Goal: Task Accomplishment & Management: Use online tool/utility

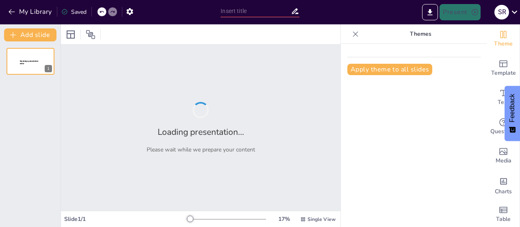
type input "Fuentes del Derecho: Leyes, Constitución y Más"
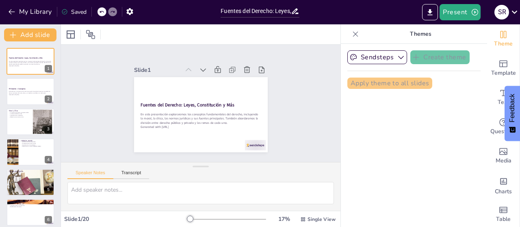
checkbox input "true"
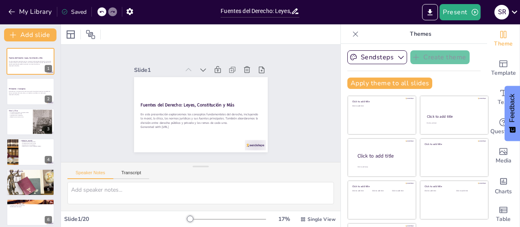
checkbox input "true"
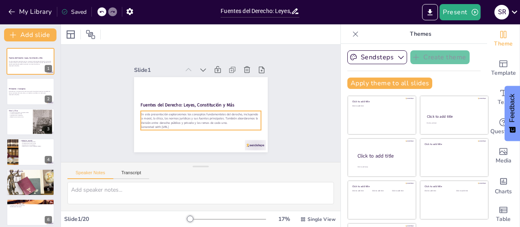
checkbox input "true"
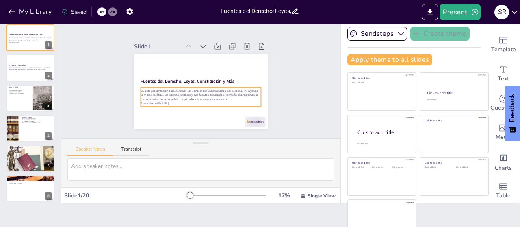
scroll to position [35, 0]
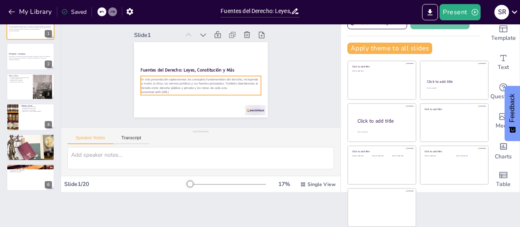
checkbox input "true"
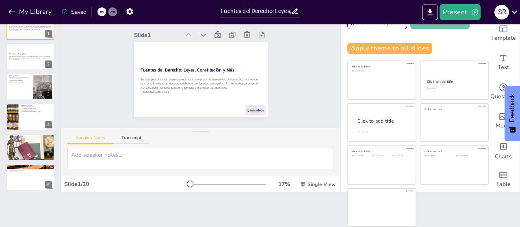
checkbox input "true"
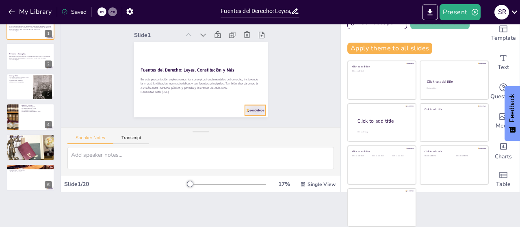
checkbox input "true"
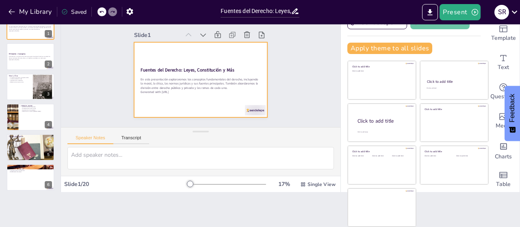
checkbox input "true"
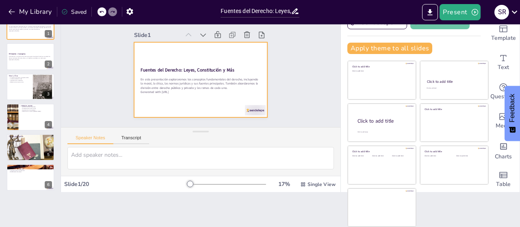
checkbox input "true"
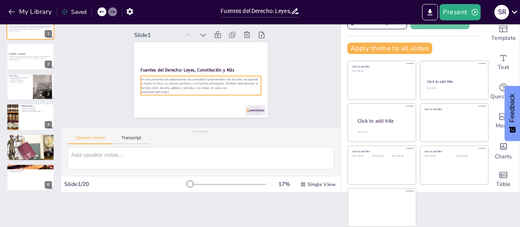
scroll to position [0, 0]
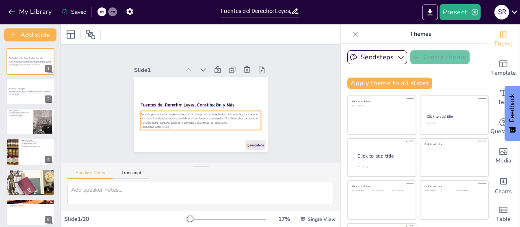
checkbox input "true"
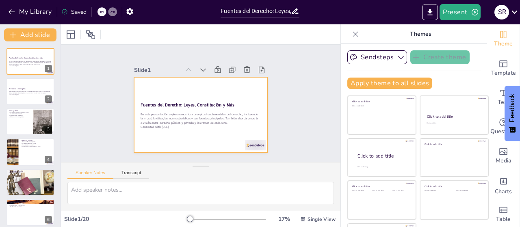
checkbox input "true"
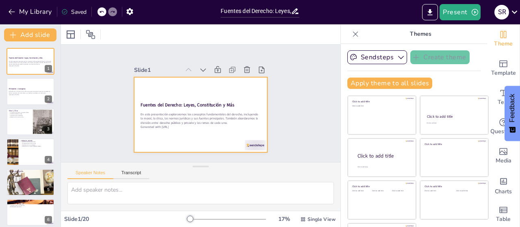
checkbox input "true"
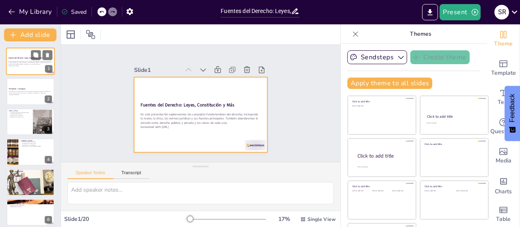
checkbox input "true"
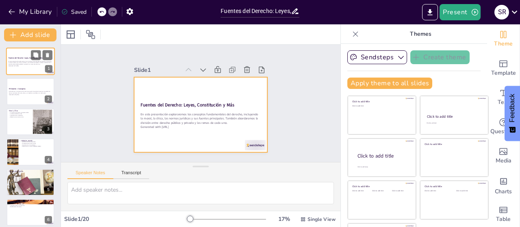
checkbox input "true"
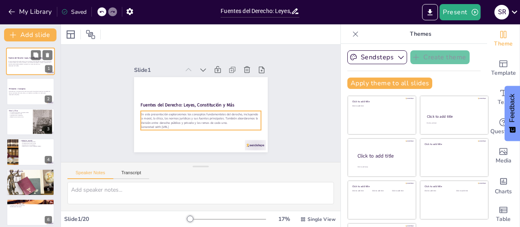
checkbox input "true"
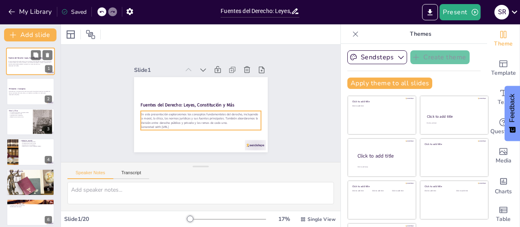
checkbox input "true"
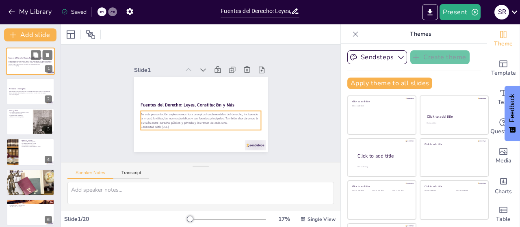
checkbox input "true"
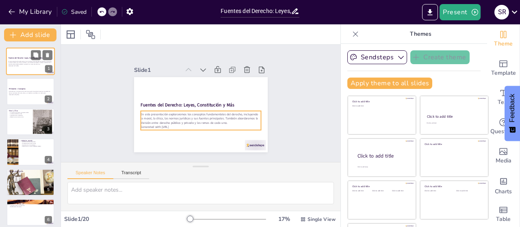
checkbox input "true"
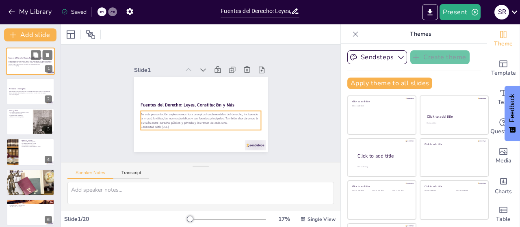
checkbox input "true"
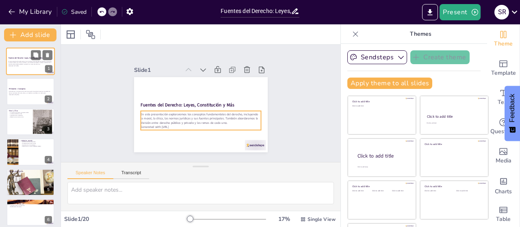
checkbox input "true"
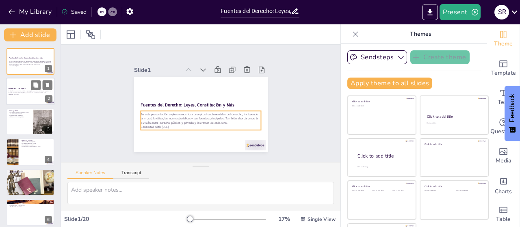
checkbox input "true"
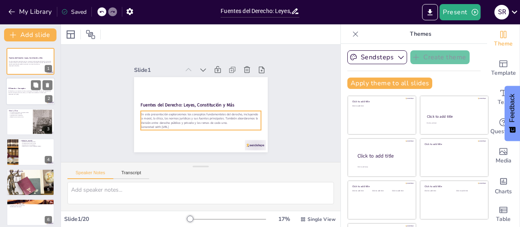
checkbox input "true"
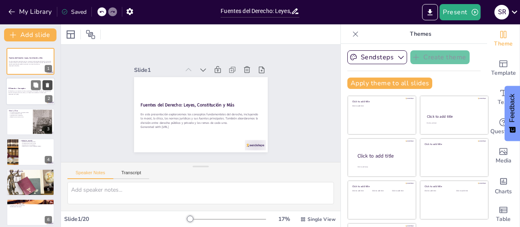
checkbox input "true"
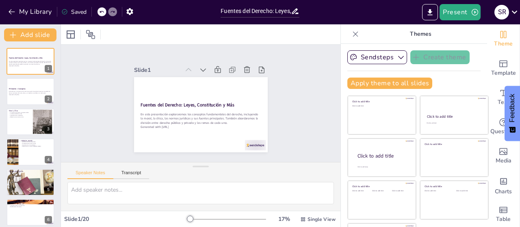
checkbox input "true"
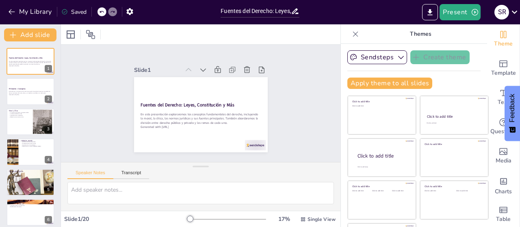
checkbox input "true"
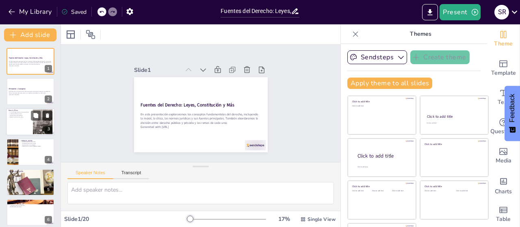
checkbox input "true"
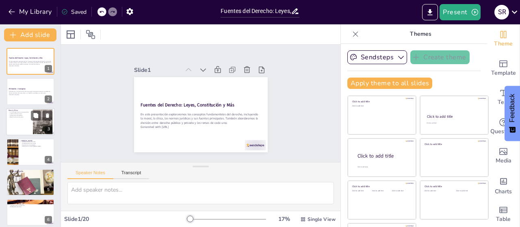
checkbox input "true"
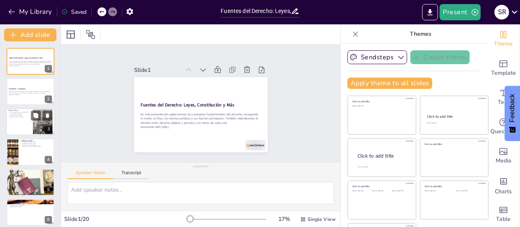
click at [41, 119] on div at bounding box center [42, 115] width 22 height 10
type textarea "La moral se refiere a las creencias que tenemos sobre lo que es correcto e inco…"
checkbox input "true"
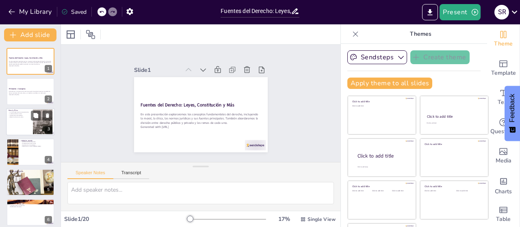
checkbox input "true"
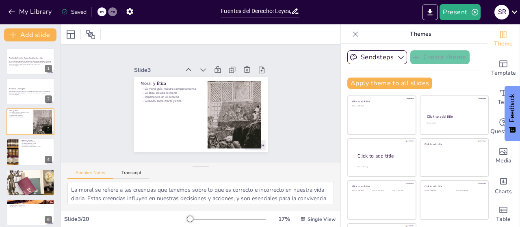
checkbox input "true"
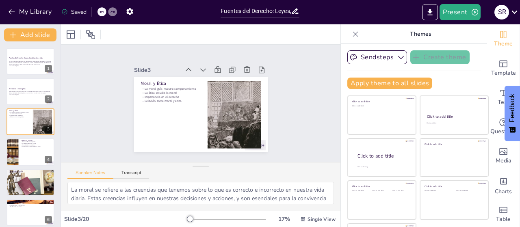
checkbox input "true"
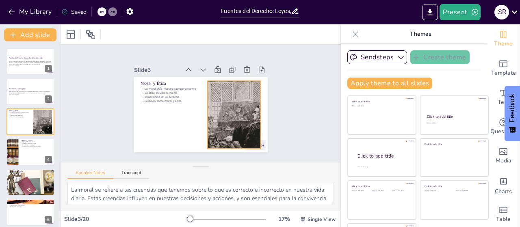
checkbox input "true"
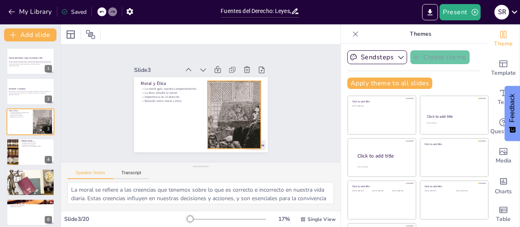
checkbox input "true"
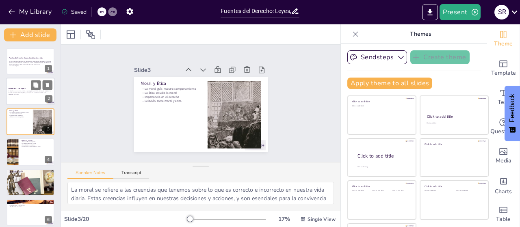
checkbox input "true"
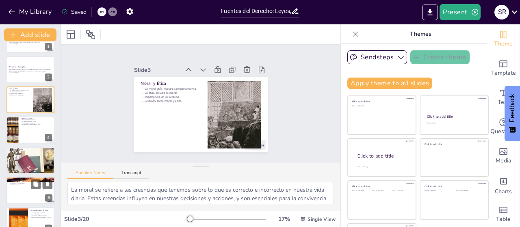
scroll to position [122, 0]
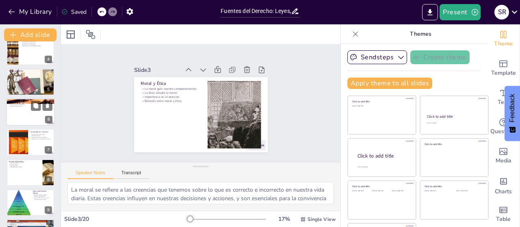
checkbox input "true"
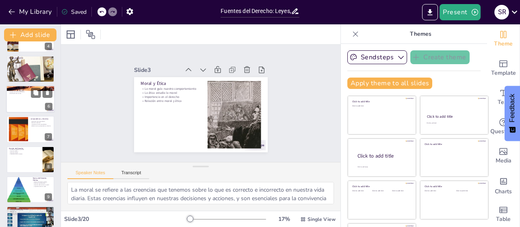
checkbox input "true"
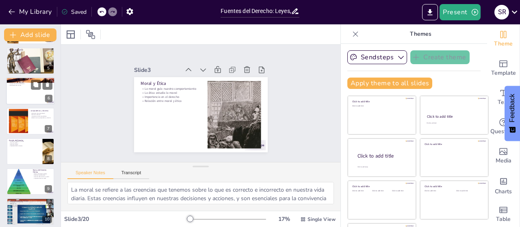
checkbox input "true"
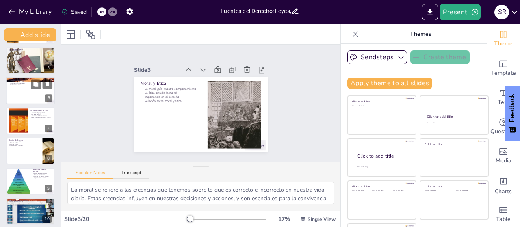
checkbox input "true"
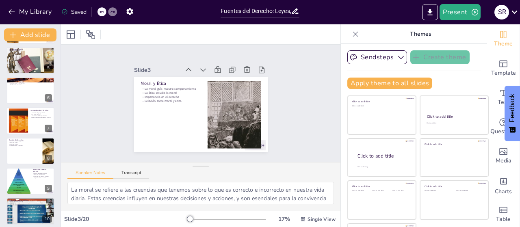
checkbox input "true"
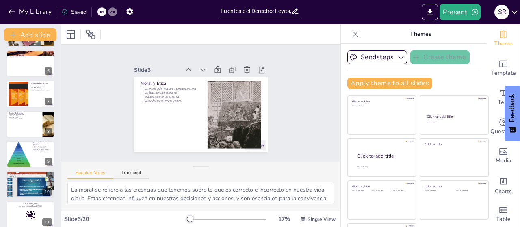
checkbox input "true"
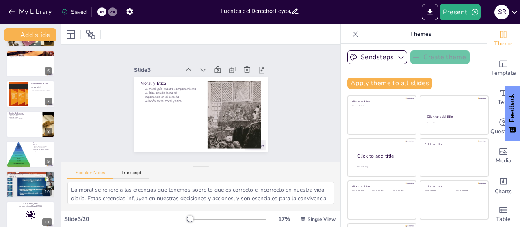
checkbox input "true"
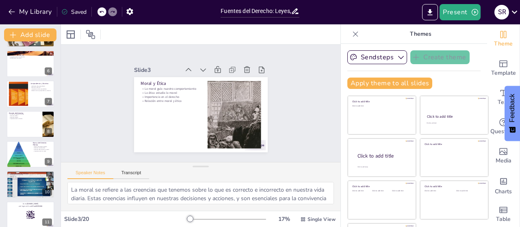
checkbox input "true"
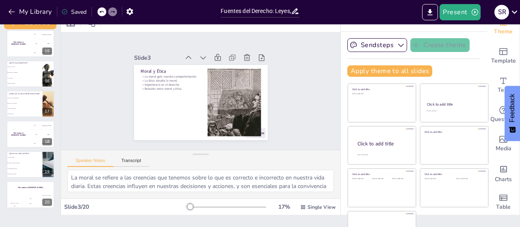
scroll to position [0, 0]
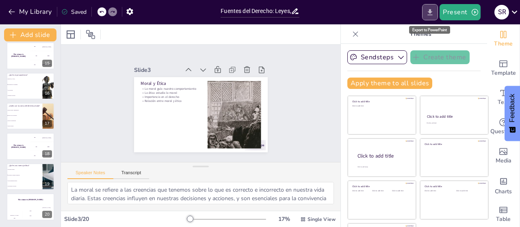
click at [432, 8] on icon "Export to PowerPoint" at bounding box center [429, 12] width 9 height 9
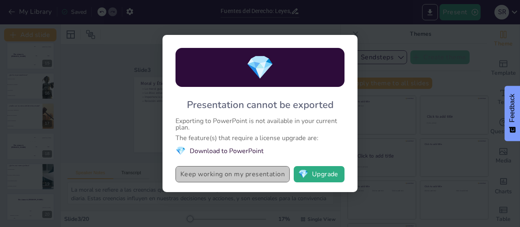
click at [225, 175] on button "Keep working on my presentation" at bounding box center [232, 174] width 114 height 16
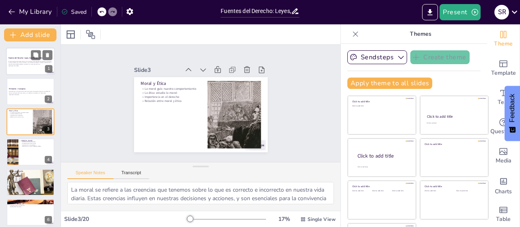
click at [20, 57] on strong "Fuentes del Derecho: Leyes, Constitución y Más" at bounding box center [26, 58] width 34 height 2
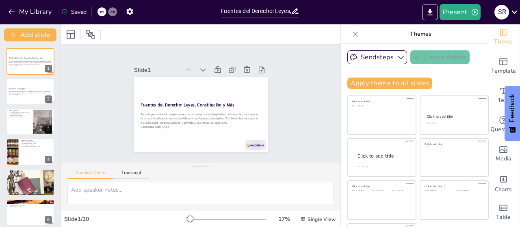
click at [73, 13] on div "Saved" at bounding box center [73, 12] width 25 height 8
click at [73, 11] on div "Saved" at bounding box center [73, 12] width 25 height 8
click at [470, 10] on icon "button" at bounding box center [474, 12] width 8 height 8
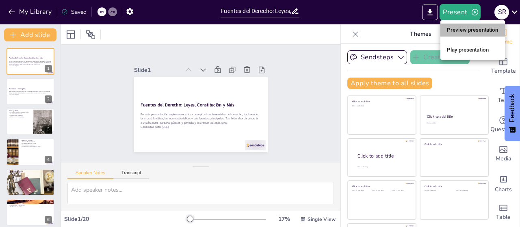
click at [470, 29] on li "Preview presentation" at bounding box center [472, 30] width 65 height 13
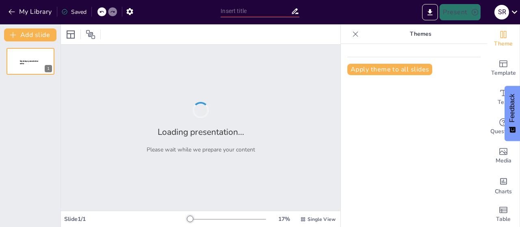
type input "Fuentes del Derecho: Leyes, Constitución y Más"
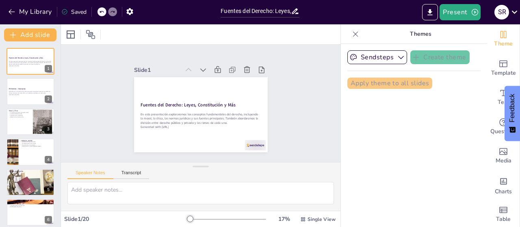
checkbox input "true"
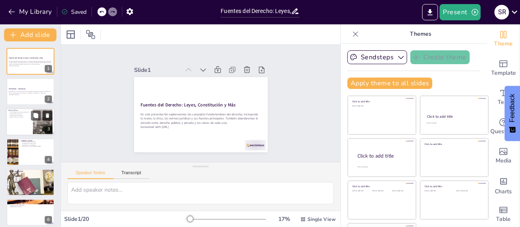
checkbox input "true"
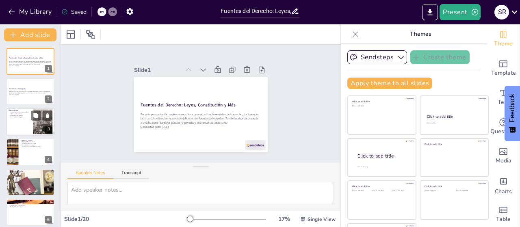
checkbox input "true"
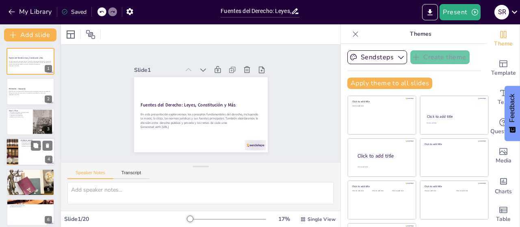
checkbox input "true"
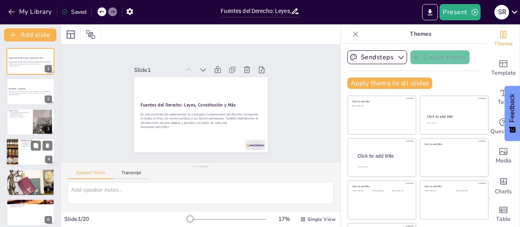
checkbox input "true"
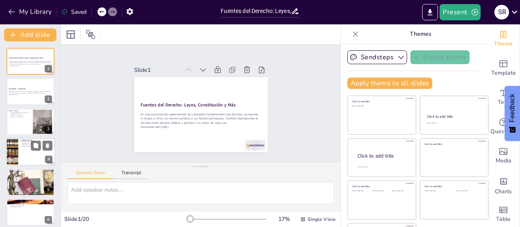
checkbox input "true"
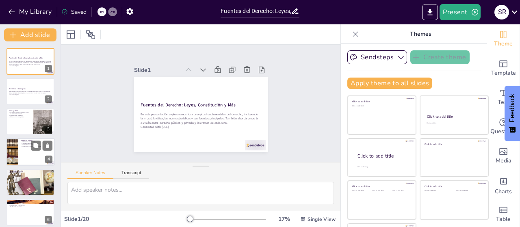
checkbox input "true"
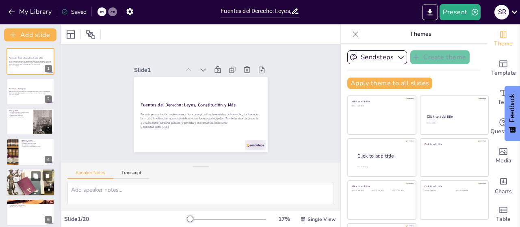
checkbox input "true"
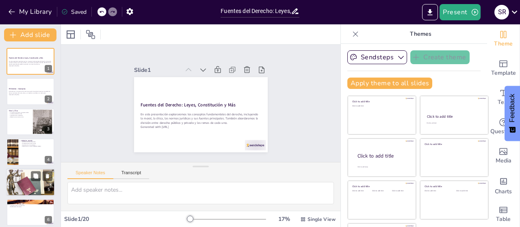
checkbox input "true"
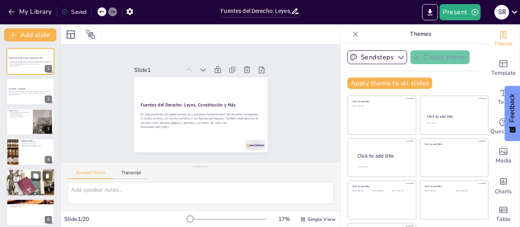
checkbox input "true"
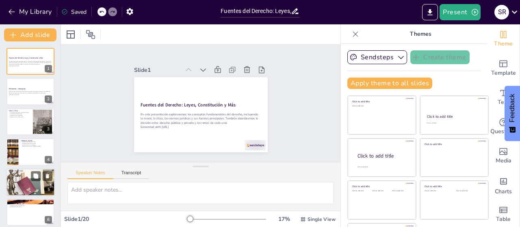
checkbox input "true"
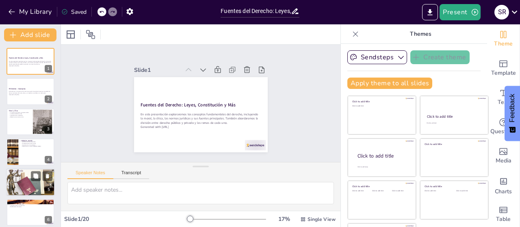
checkbox input "true"
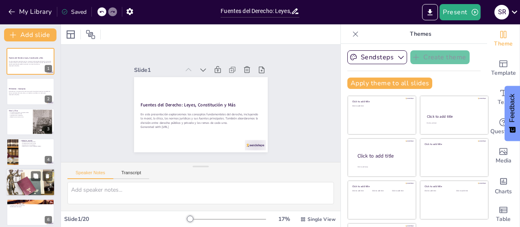
click at [20, 180] on div at bounding box center [30, 182] width 55 height 28
type textarea "Las fuentes del derecho son esenciales para comprender cómo se crean y aplican …"
checkbox input "true"
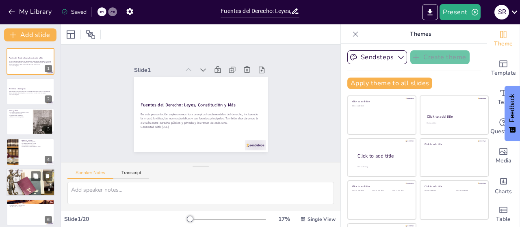
checkbox input "true"
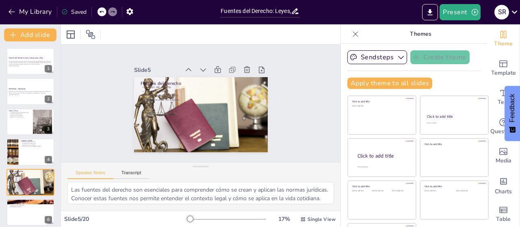
scroll to position [48, 0]
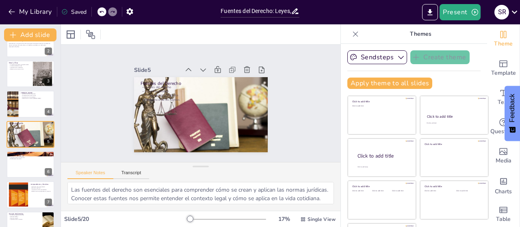
checkbox input "true"
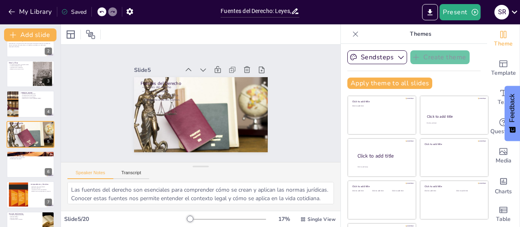
checkbox input "true"
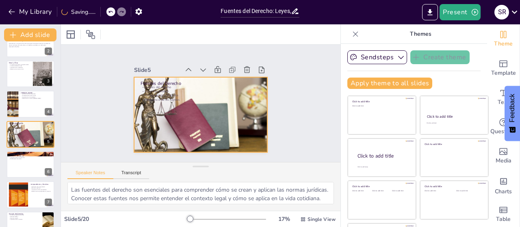
checkbox input "true"
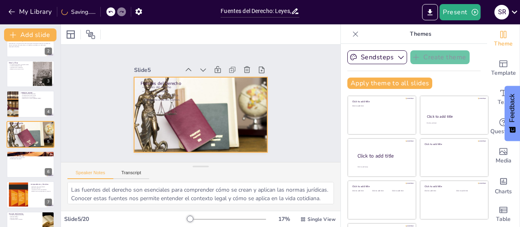
checkbox input "true"
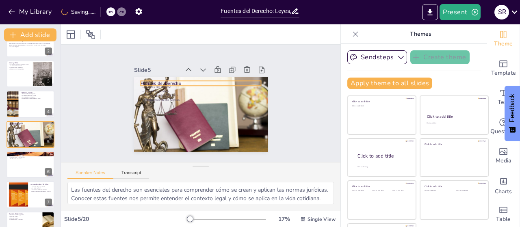
click at [142, 79] on p "Fuentes del Derecho" at bounding box center [202, 83] width 120 height 19
checkbox input "true"
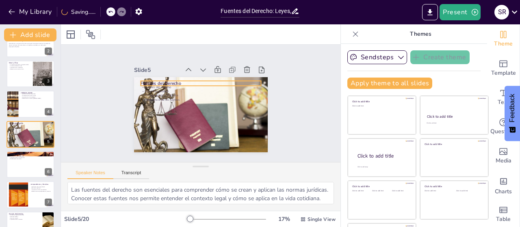
checkbox input "true"
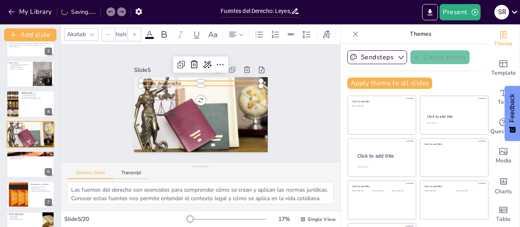
checkbox input "true"
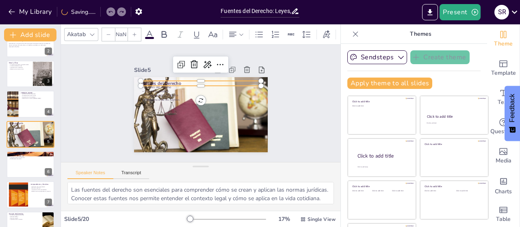
type input "48"
checkbox input "true"
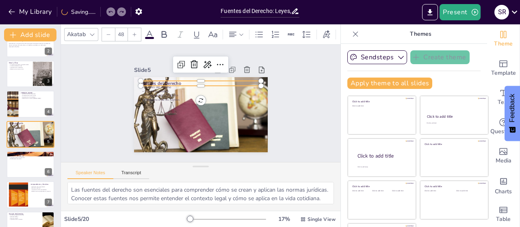
checkbox input "true"
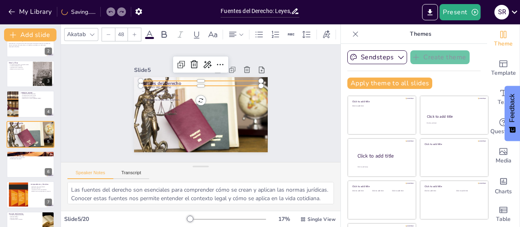
checkbox input "true"
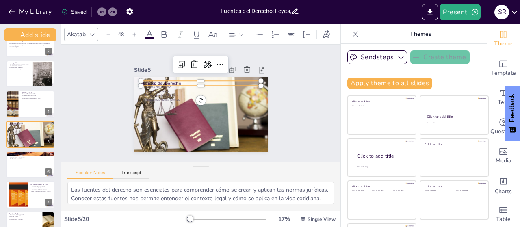
checkbox input "true"
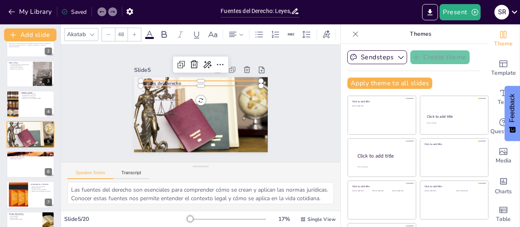
checkbox input "true"
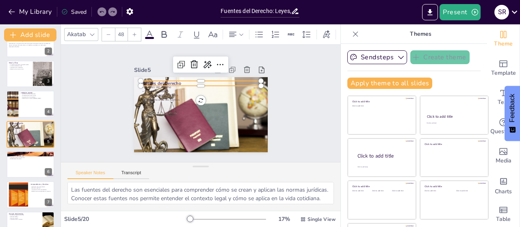
checkbox input "true"
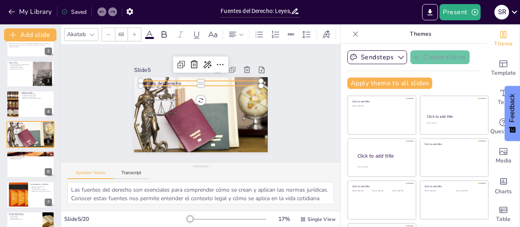
checkbox input "true"
click at [240, 35] on div at bounding box center [236, 35] width 16 height 10
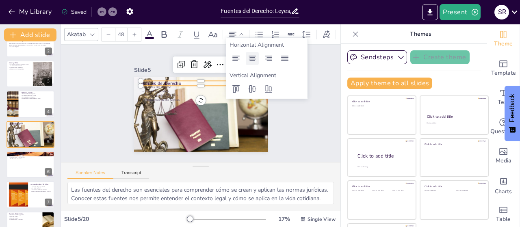
click at [250, 64] on div at bounding box center [252, 58] width 13 height 13
checkbox input "true"
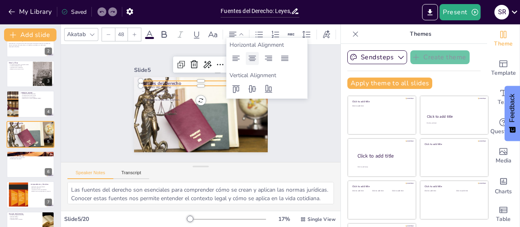
checkbox input "true"
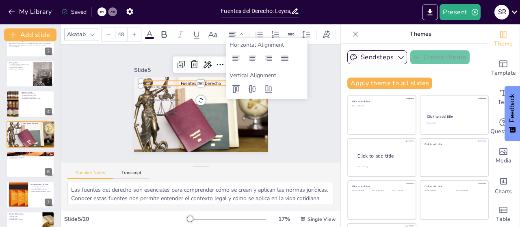
checkbox input "true"
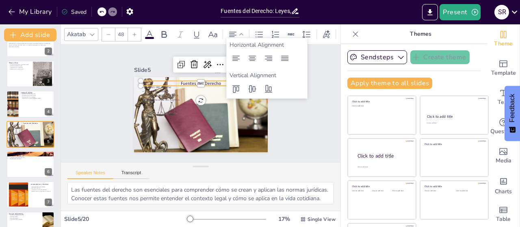
checkbox input "true"
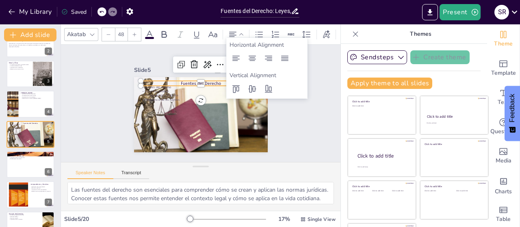
checkbox input "true"
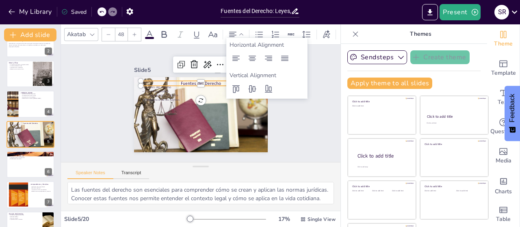
checkbox input "true"
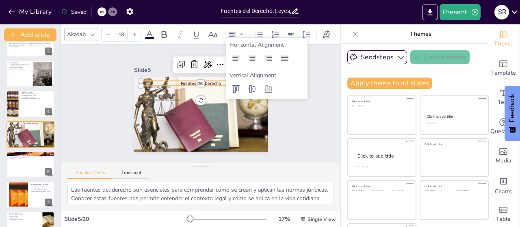
checkbox input "true"
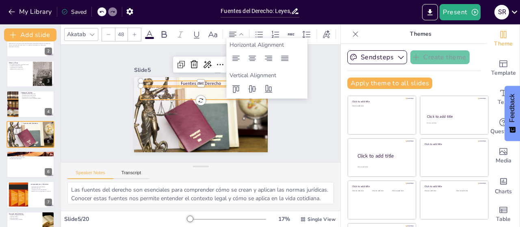
checkbox input "true"
type input "32"
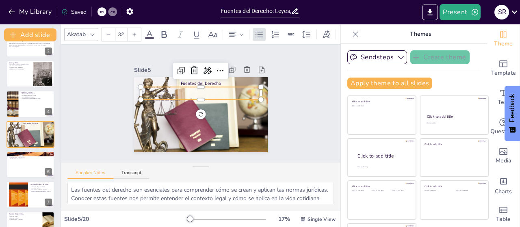
click at [142, 89] on p "Ley y Constitución" at bounding box center [202, 91] width 120 height 17
checkbox input "true"
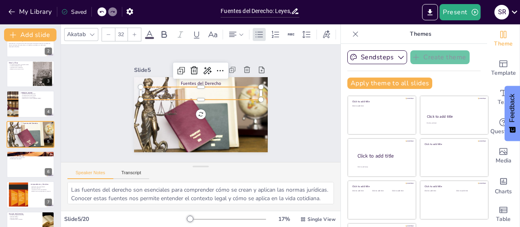
checkbox input "true"
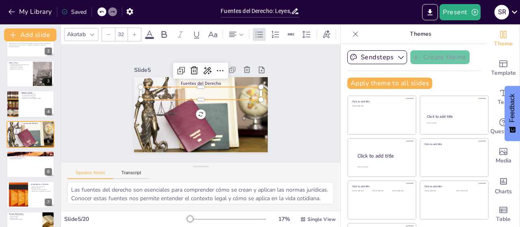
checkbox input "true"
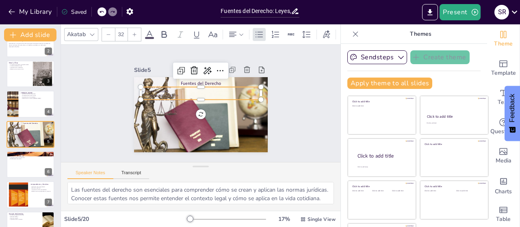
checkbox input "true"
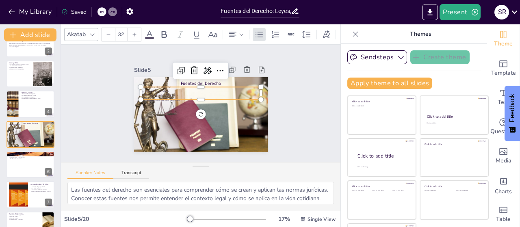
checkbox input "true"
click at [241, 34] on div at bounding box center [236, 35] width 16 height 10
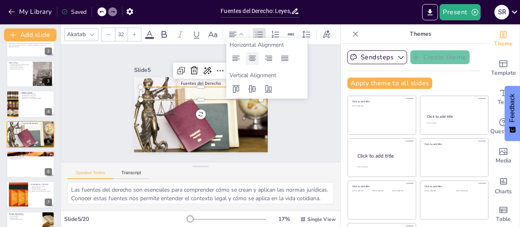
click at [254, 61] on icon at bounding box center [251, 58] width 7 height 5
checkbox input "true"
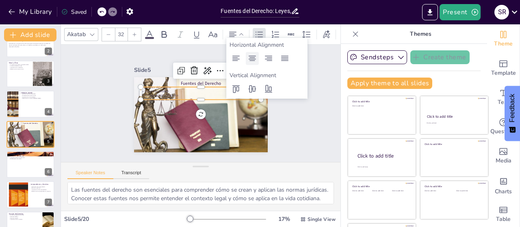
checkbox input "true"
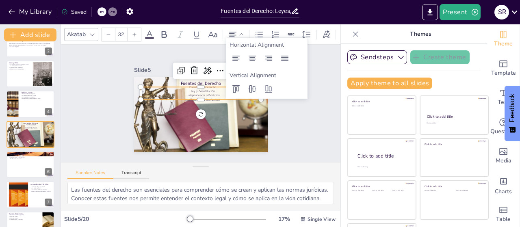
checkbox input "true"
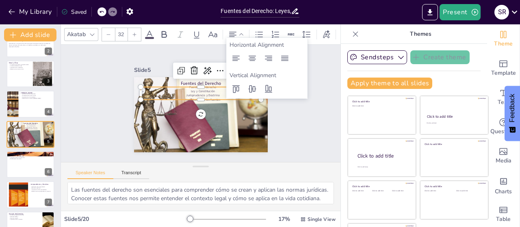
checkbox input "true"
click at [144, 113] on div at bounding box center [189, 104] width 91 height 157
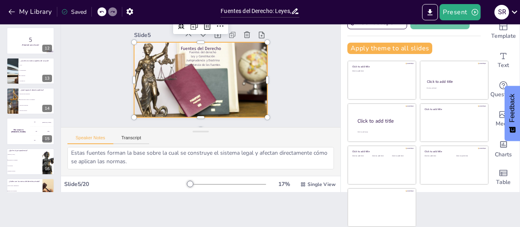
scroll to position [428, 0]
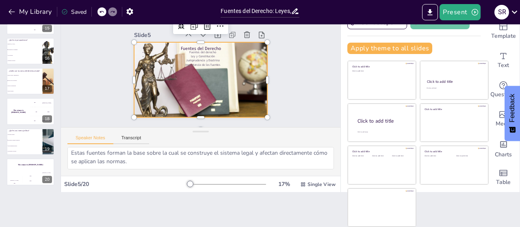
click at [84, 9] on div "Saved" at bounding box center [73, 12] width 25 height 8
click at [77, 11] on div "Saved" at bounding box center [73, 12] width 25 height 8
click at [429, 9] on icon "Export to PowerPoint" at bounding box center [429, 12] width 9 height 9
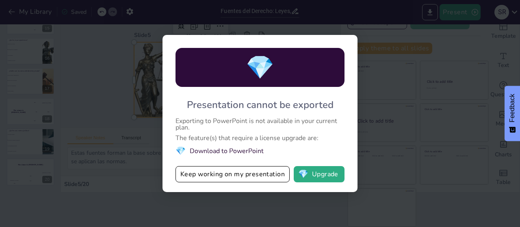
click at [236, 147] on li "💎 Download to PowerPoint" at bounding box center [259, 150] width 169 height 11
click at [227, 135] on div "The feature(s) that require a license upgrade are:" at bounding box center [259, 138] width 169 height 6
click at [320, 139] on div "The feature(s) that require a license upgrade are:" at bounding box center [259, 138] width 169 height 6
click at [438, 134] on div "💎 Presentation cannot be exported Exporting to PowerPoint is not available in y…" at bounding box center [260, 113] width 520 height 227
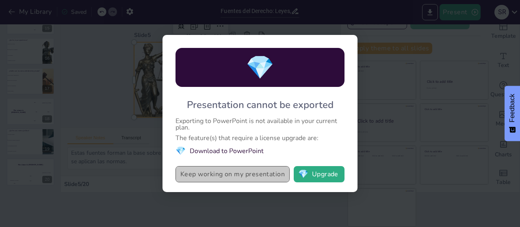
click at [250, 174] on button "Keep working on my presentation" at bounding box center [232, 174] width 114 height 16
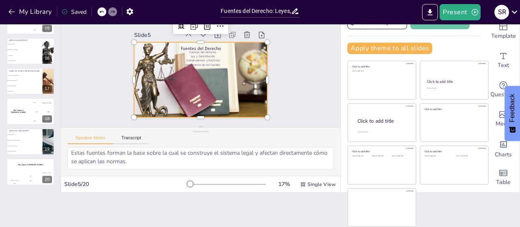
scroll to position [0, 0]
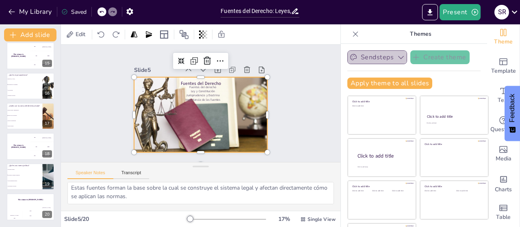
click at [397, 53] on icon "button" at bounding box center [401, 57] width 8 height 8
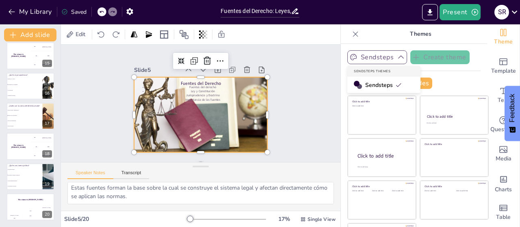
click at [379, 87] on span "Sendsteps" at bounding box center [383, 85] width 37 height 8
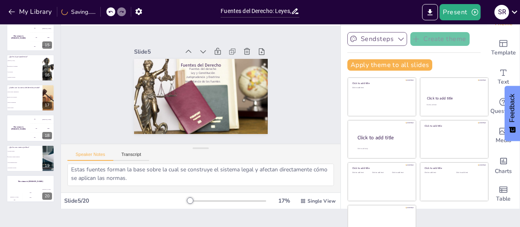
scroll to position [35, 0]
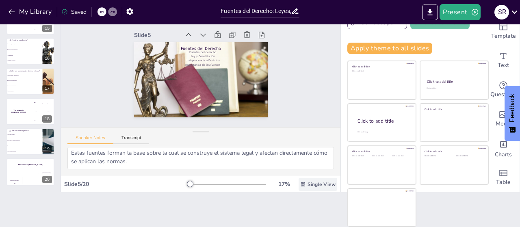
click at [316, 185] on span "Single View" at bounding box center [321, 184] width 28 height 6
click at [297, 170] on div "List View" at bounding box center [299, 166] width 49 height 16
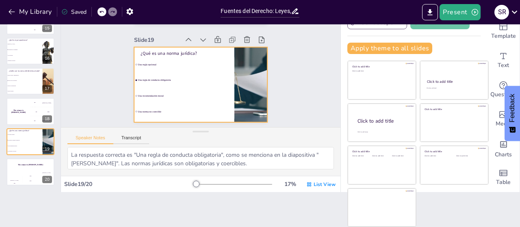
scroll to position [1845, 0]
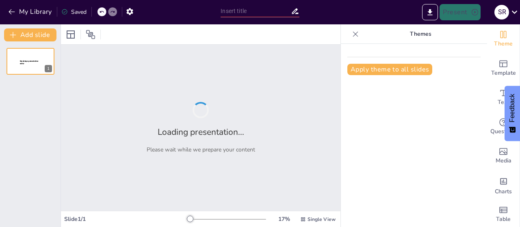
type input "Fuentes del Derecho: Leyes, Constitución y Más"
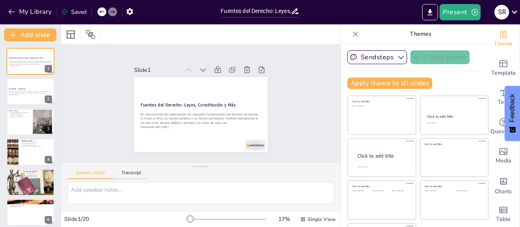
checkbox input "true"
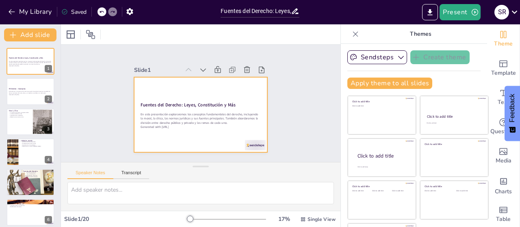
checkbox input "true"
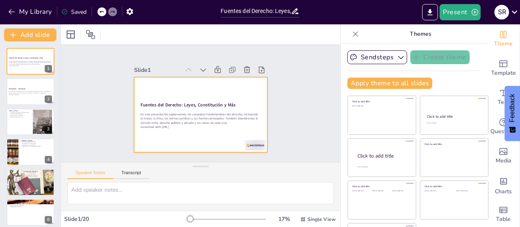
checkbox input "true"
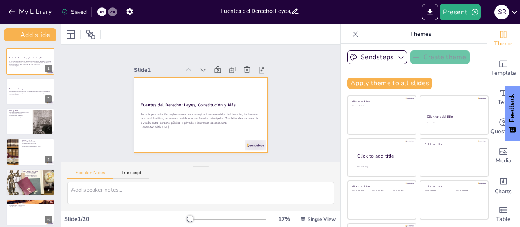
checkbox input "true"
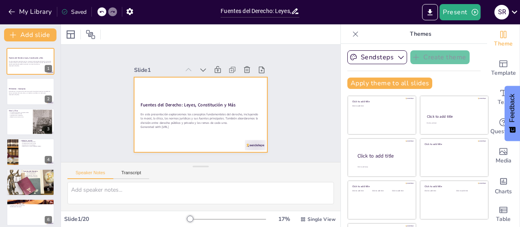
checkbox input "true"
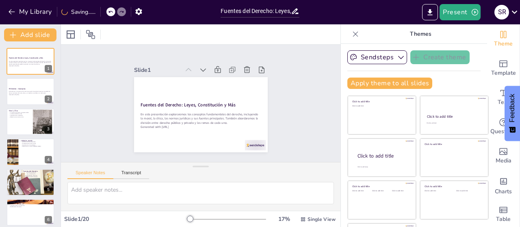
checkbox input "true"
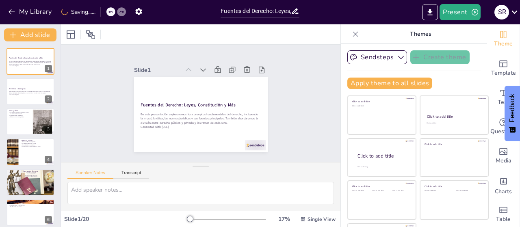
checkbox input "true"
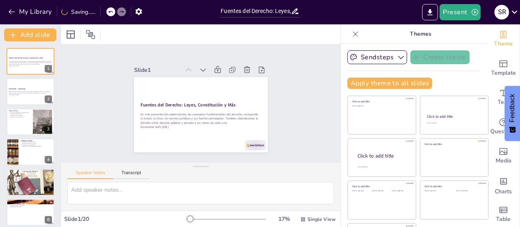
checkbox input "true"
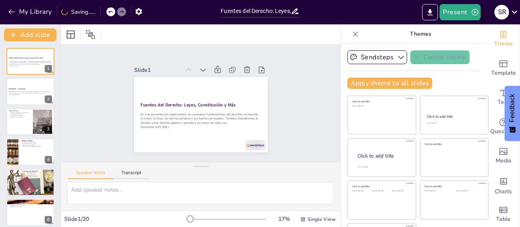
checkbox input "true"
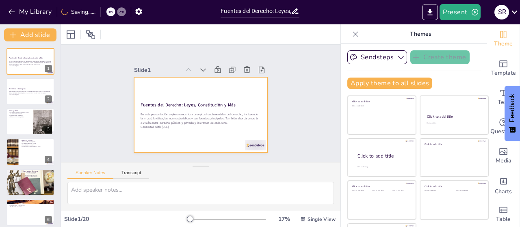
checkbox input "true"
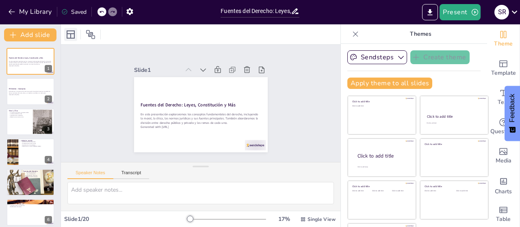
click at [72, 35] on icon at bounding box center [71, 35] width 10 height 10
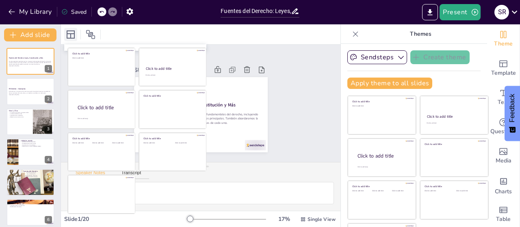
click at [72, 35] on icon at bounding box center [71, 35] width 10 height 10
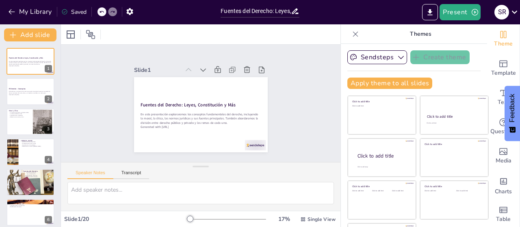
click at [98, 33] on div at bounding box center [82, 34] width 37 height 13
click at [91, 30] on icon at bounding box center [91, 35] width 10 height 10
checkbox input "true"
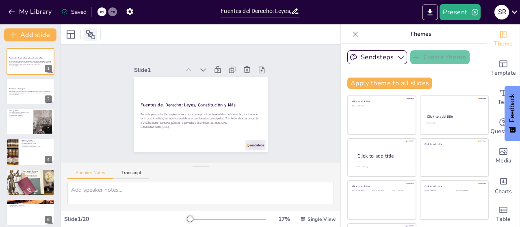
checkbox input "true"
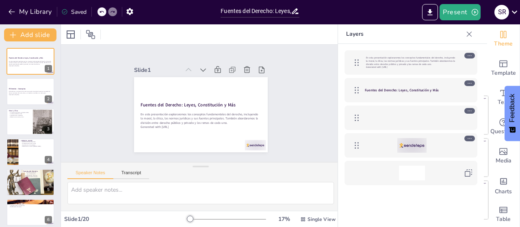
checkbox input "true"
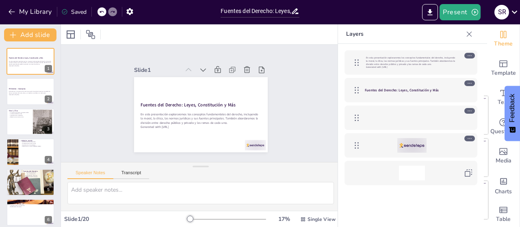
checkbox input "true"
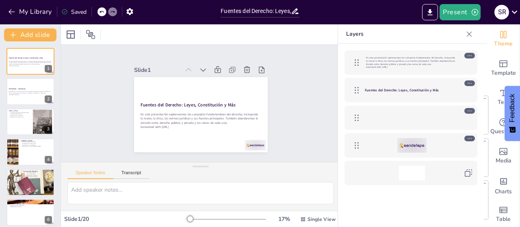
checkbox input "true"
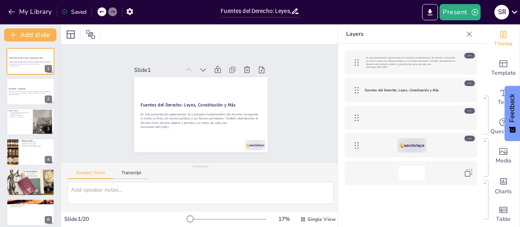
checkbox input "true"
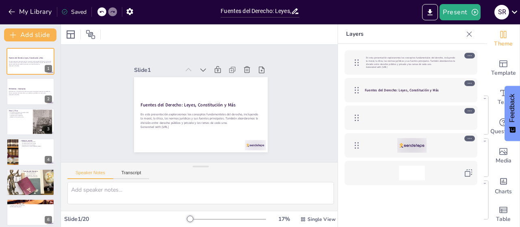
checkbox input "true"
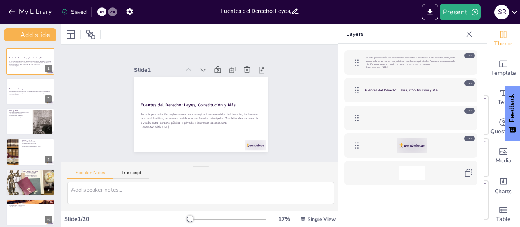
checkbox input "true"
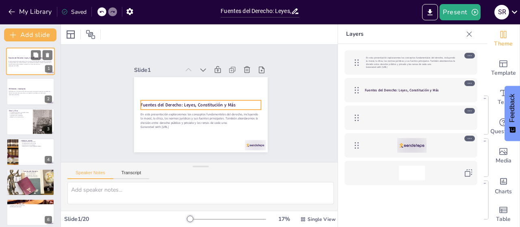
checkbox input "true"
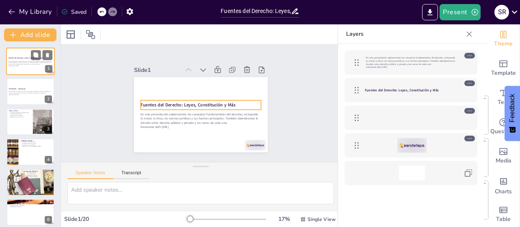
checkbox input "true"
